Goal: Transaction & Acquisition: Obtain resource

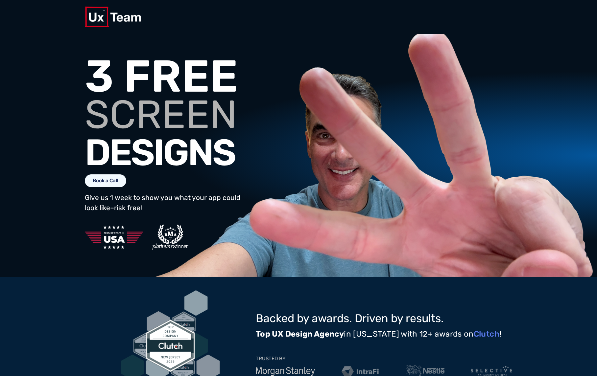
click at [118, 183] on span "Book a Call" at bounding box center [106, 180] width 26 height 5
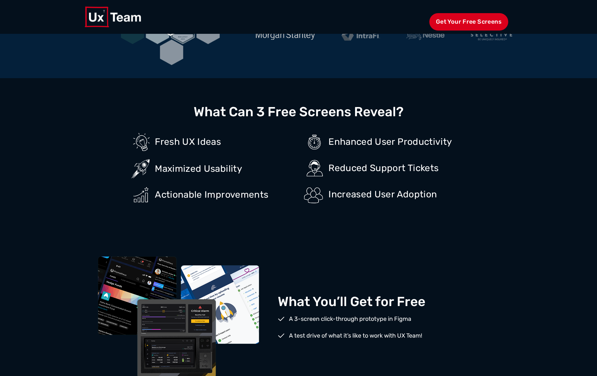
scroll to position [373, 0]
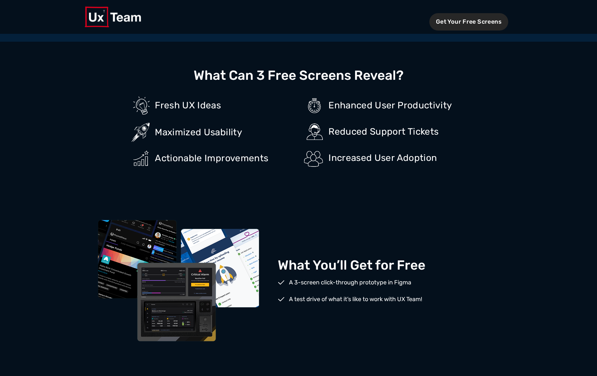
click at [453, 22] on span "Get Your Free Screens" at bounding box center [468, 21] width 79 height 17
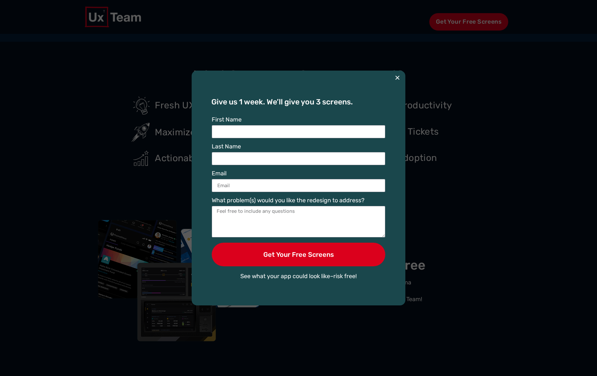
click at [397, 76] on button "×" at bounding box center [397, 78] width 5 height 14
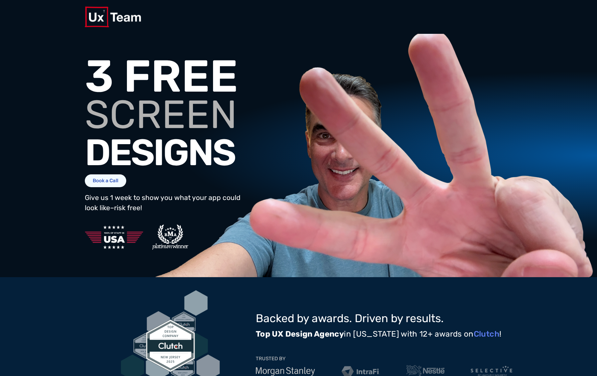
scroll to position [0, 0]
click at [126, 187] on link "Book a Call" at bounding box center [105, 180] width 41 height 13
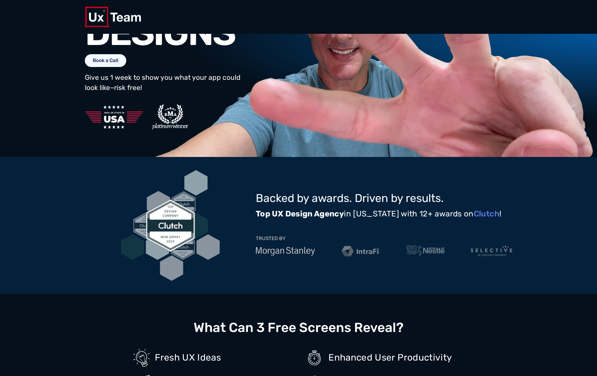
scroll to position [201, 0]
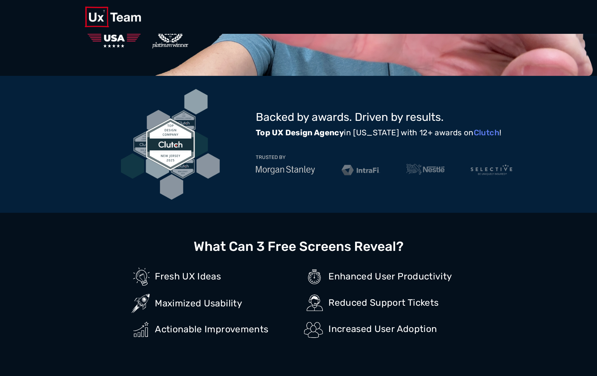
click at [488, 137] on link "Clutch" at bounding box center [486, 132] width 26 height 9
